Goal: Transaction & Acquisition: Book appointment/travel/reservation

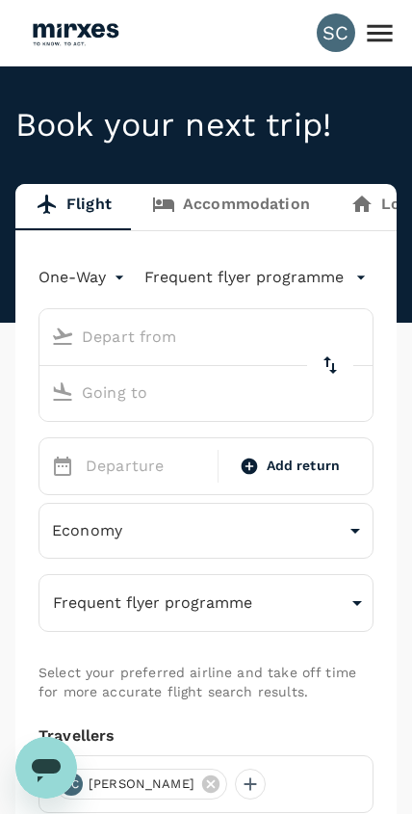
type input "roundtrip"
type input "Singapore Changi (SIN)"
type input "Kuching, [GEOGRAPHIC_DATA] (any)"
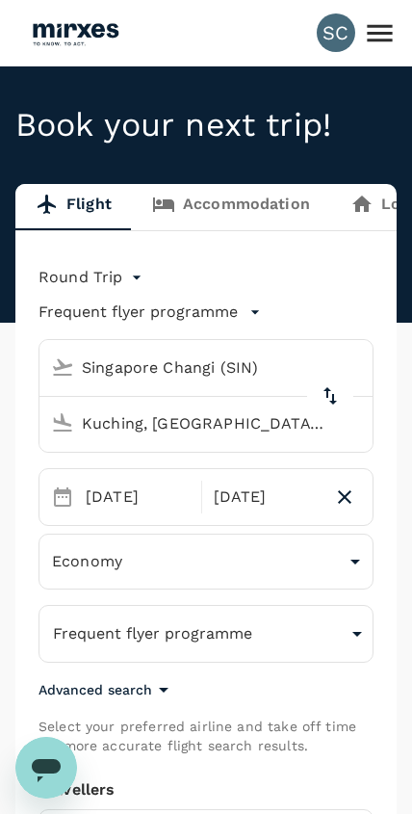
click at [378, 28] on icon at bounding box center [380, 33] width 34 height 34
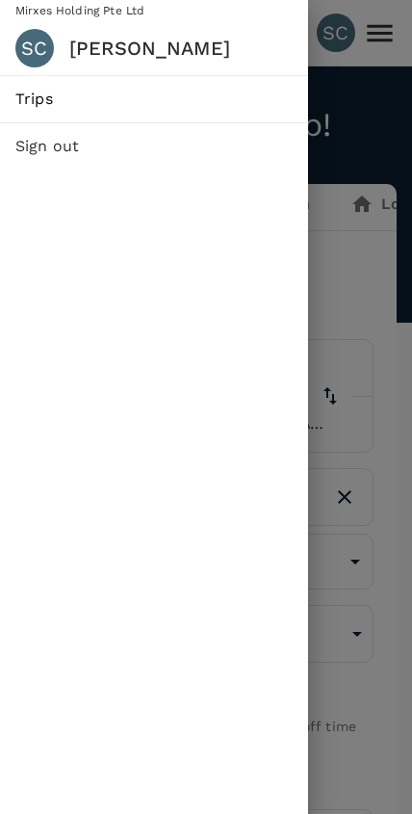
click at [262, 96] on span "Trips" at bounding box center [153, 99] width 277 height 23
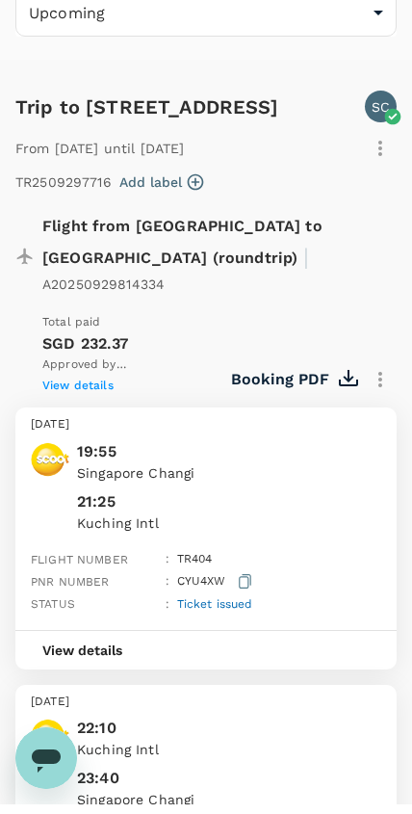
scroll to position [149, 0]
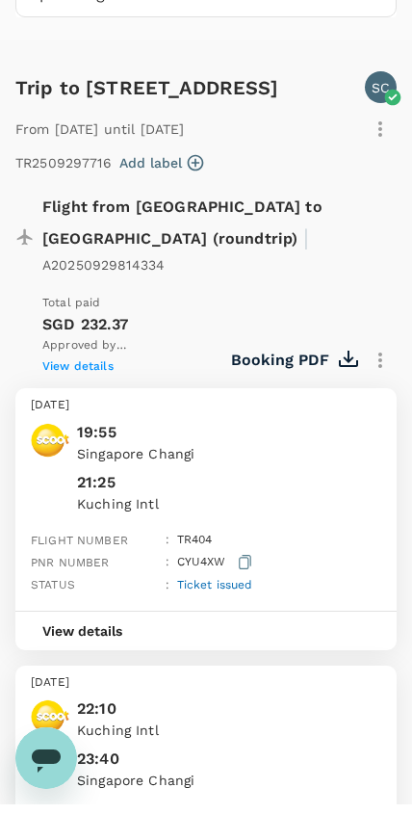
click at [281, 620] on div "View details" at bounding box center [206, 640] width 382 height 40
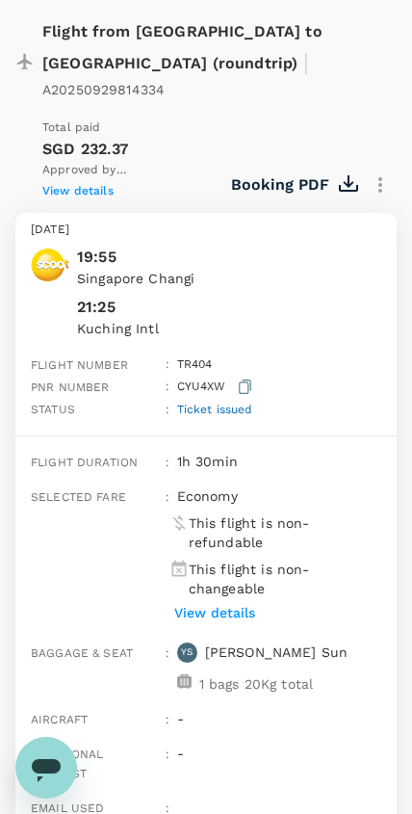
scroll to position [338, 0]
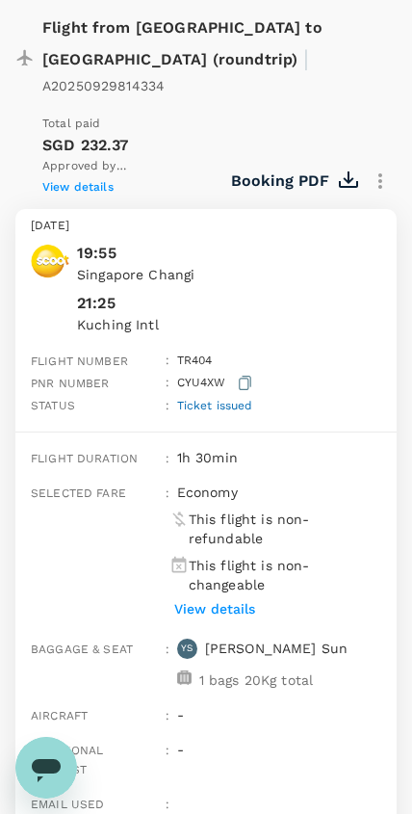
click at [243, 599] on p "View details" at bounding box center [214, 608] width 81 height 19
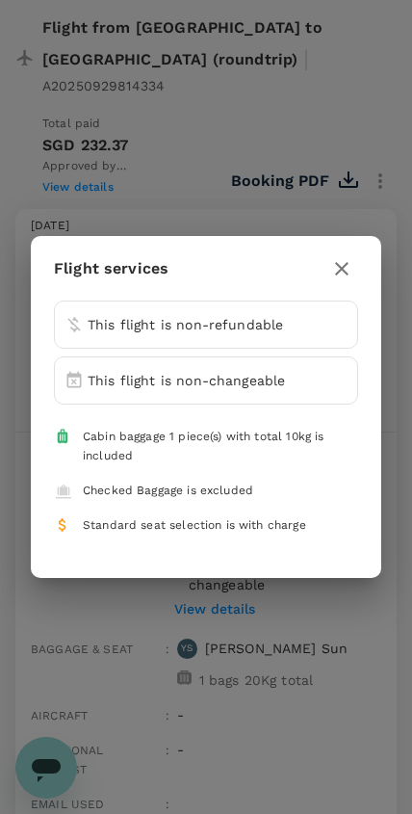
click at [349, 259] on icon "button" at bounding box center [341, 268] width 23 height 23
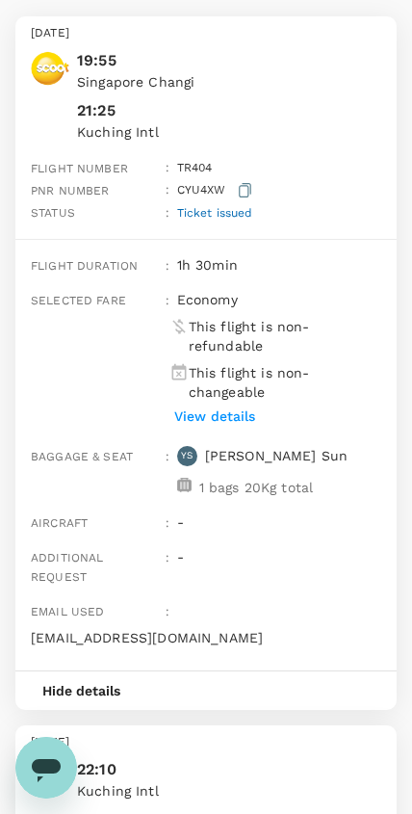
scroll to position [529, 0]
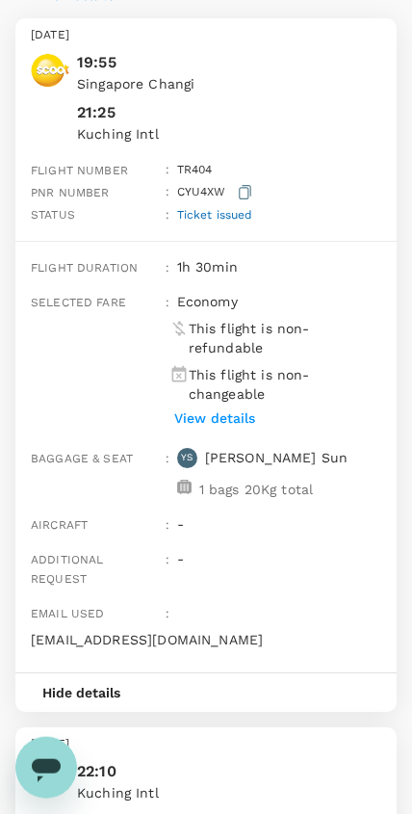
click at [57, 770] on icon "Open messaging window" at bounding box center [46, 769] width 29 height 23
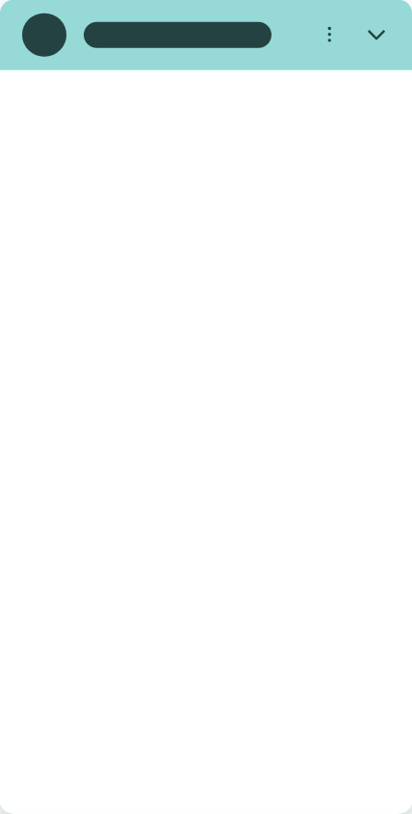
scroll to position [0, 0]
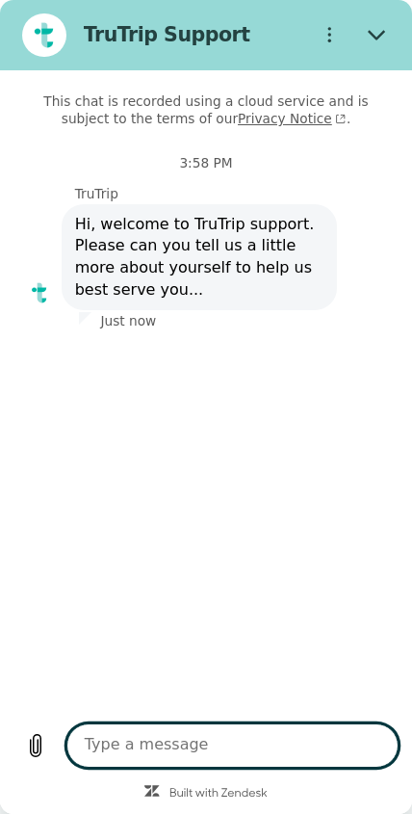
type textarea "x"
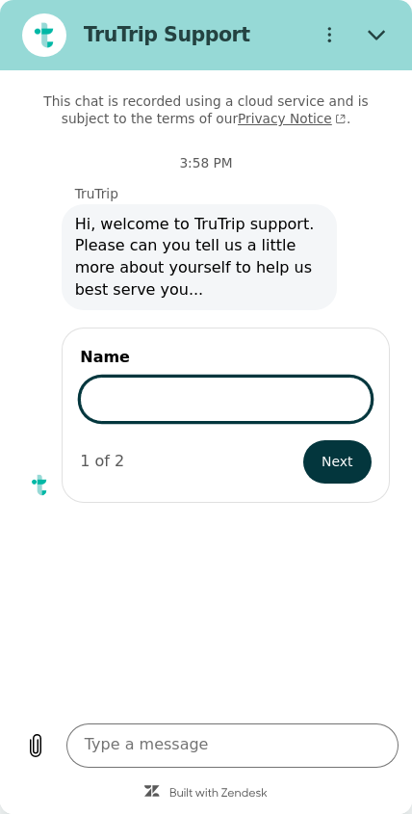
click at [314, 398] on input "Name" at bounding box center [226, 400] width 292 height 46
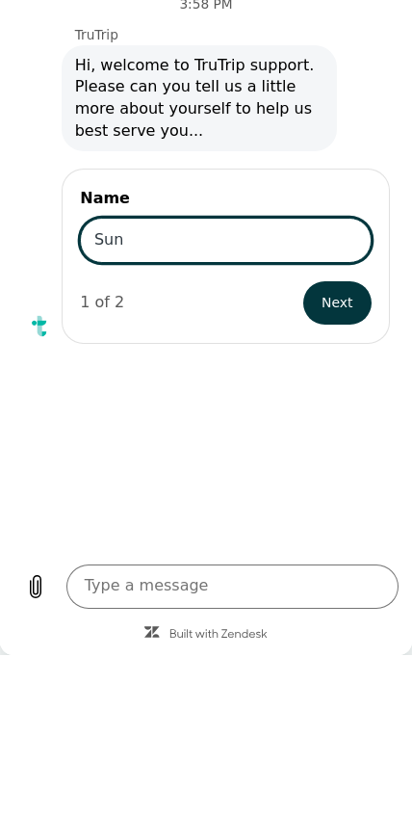
type input "Sun"
click at [351, 309] on span "Next" at bounding box center [338, 302] width 32 height 23
type textarea "x"
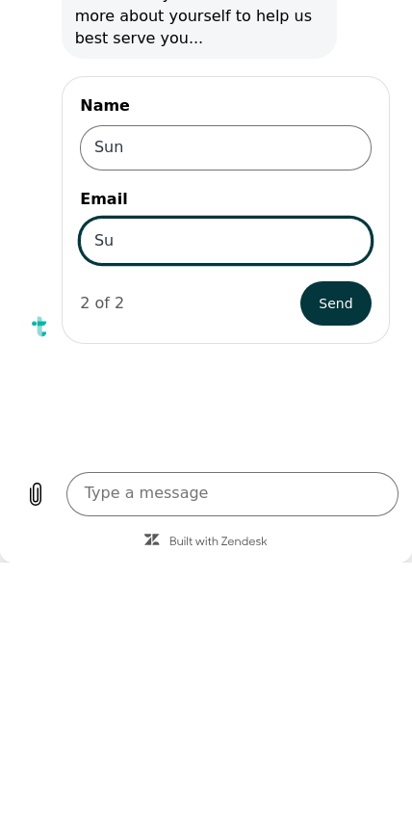
type input "S"
